Goal: Information Seeking & Learning: Learn about a topic

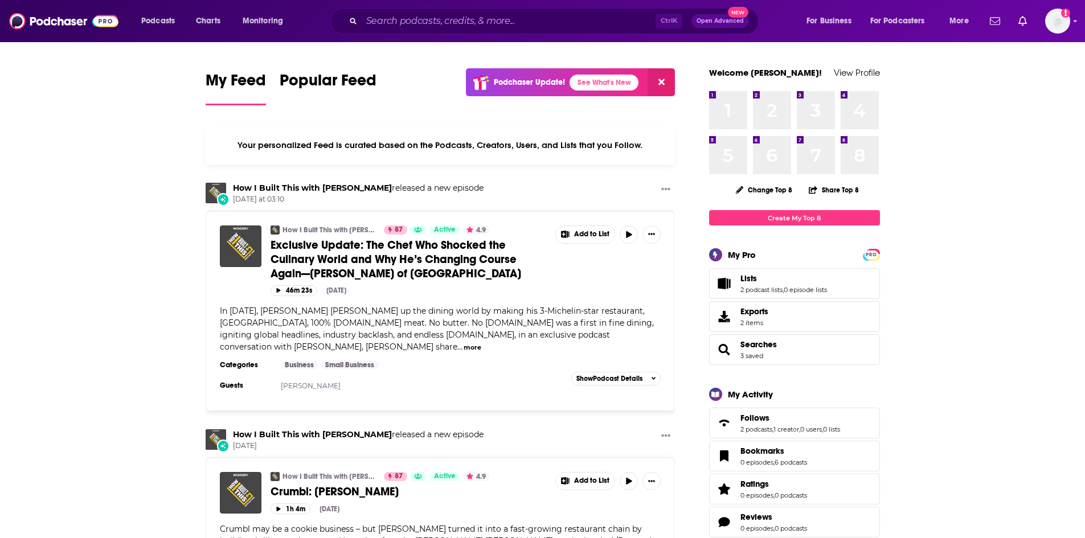
click at [424, 30] on div "Ctrl K Open Advanced New" at bounding box center [544, 21] width 428 height 26
click at [423, 25] on input "Search podcasts, credits, & more..." at bounding box center [509, 21] width 294 height 18
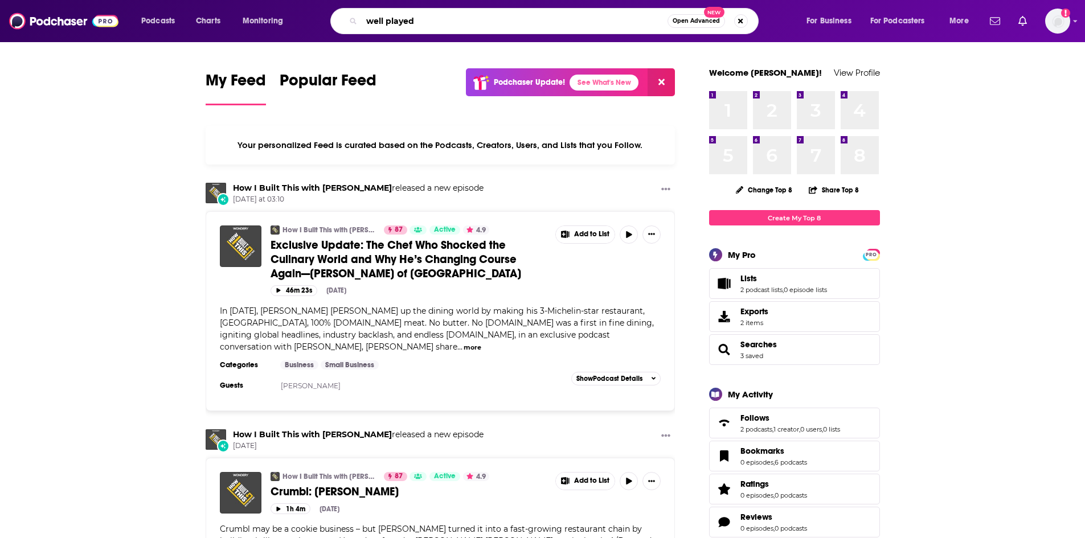
type input "well played"
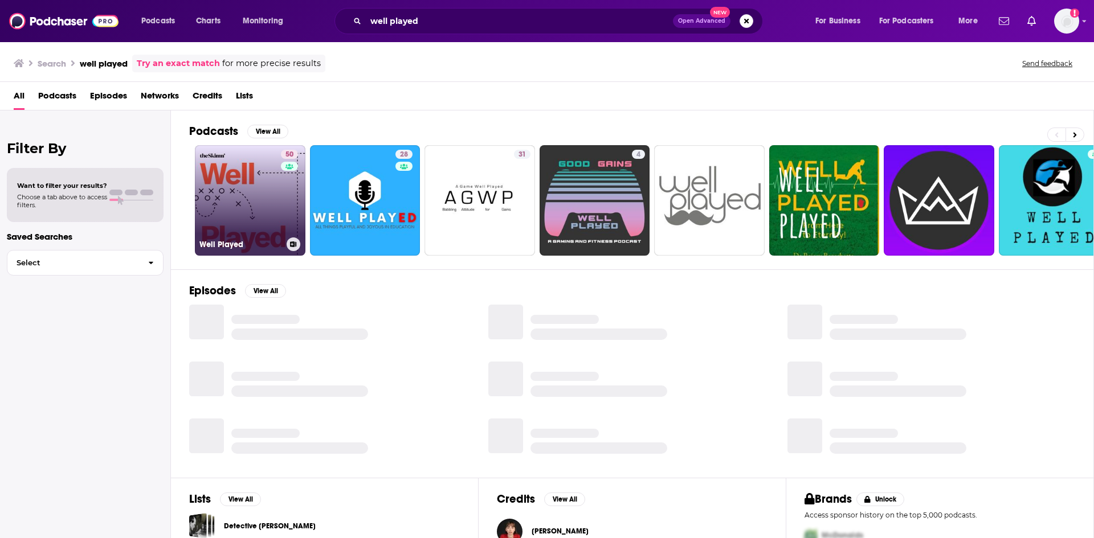
click at [264, 155] on link "50 Well Played" at bounding box center [250, 200] width 111 height 111
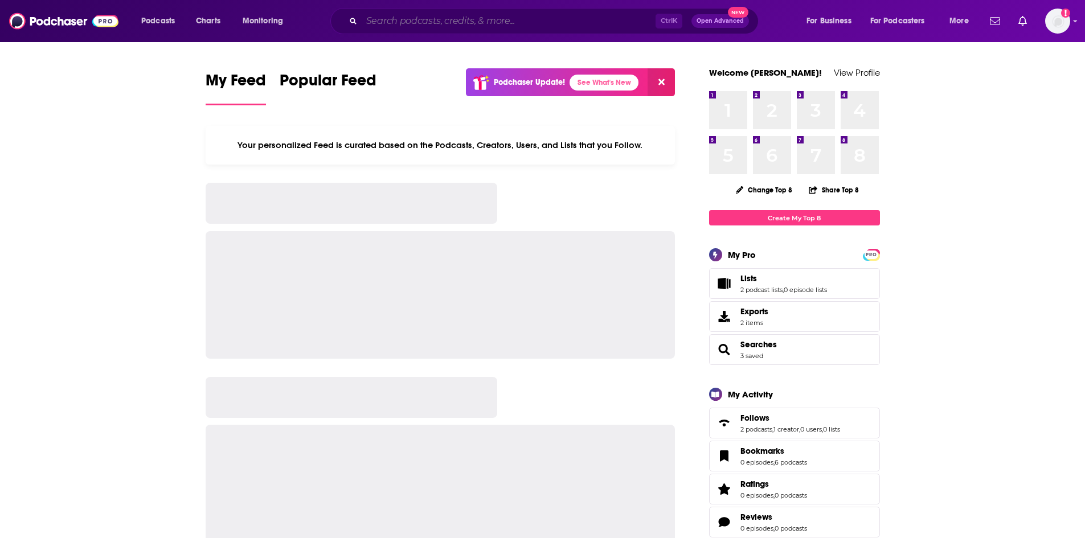
click at [414, 19] on input "Search podcasts, credits, & more..." at bounding box center [509, 21] width 294 height 18
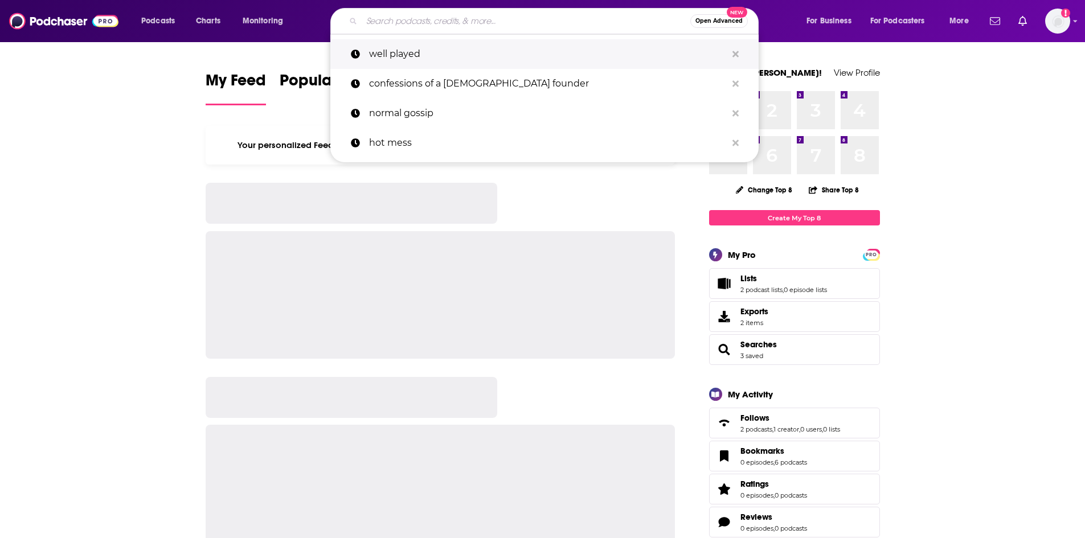
click at [413, 52] on p "well played" at bounding box center [548, 54] width 358 height 30
type input "well played"
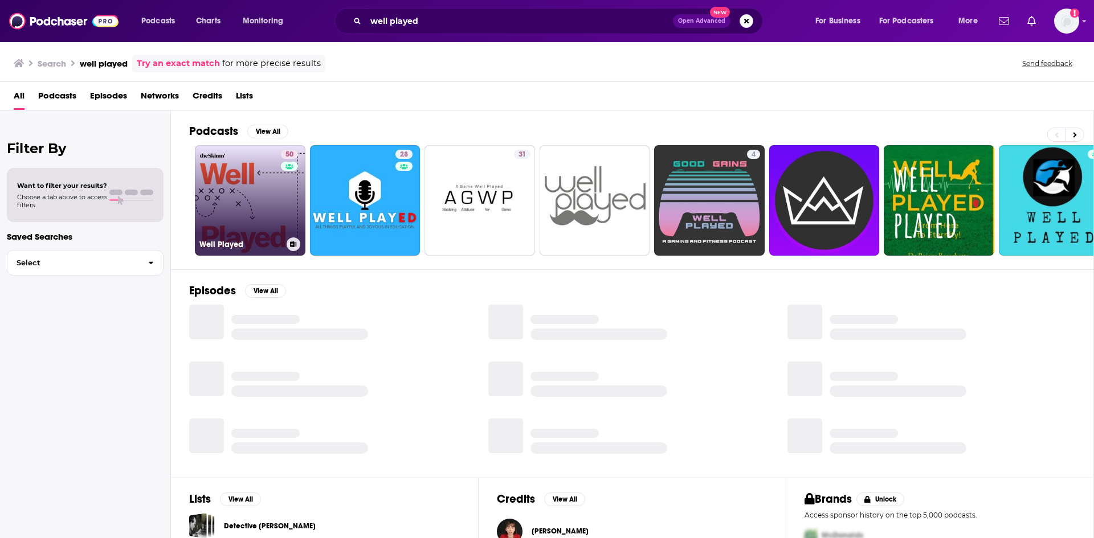
click at [261, 208] on link "50 Well Played" at bounding box center [250, 200] width 111 height 111
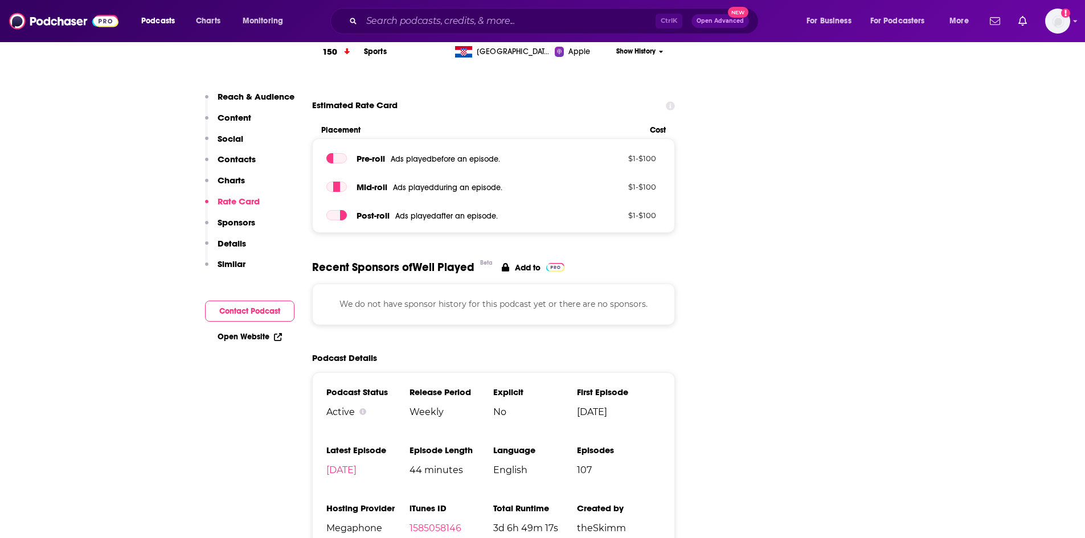
scroll to position [1309, 0]
